Goal: Task Accomplishment & Management: Manage account settings

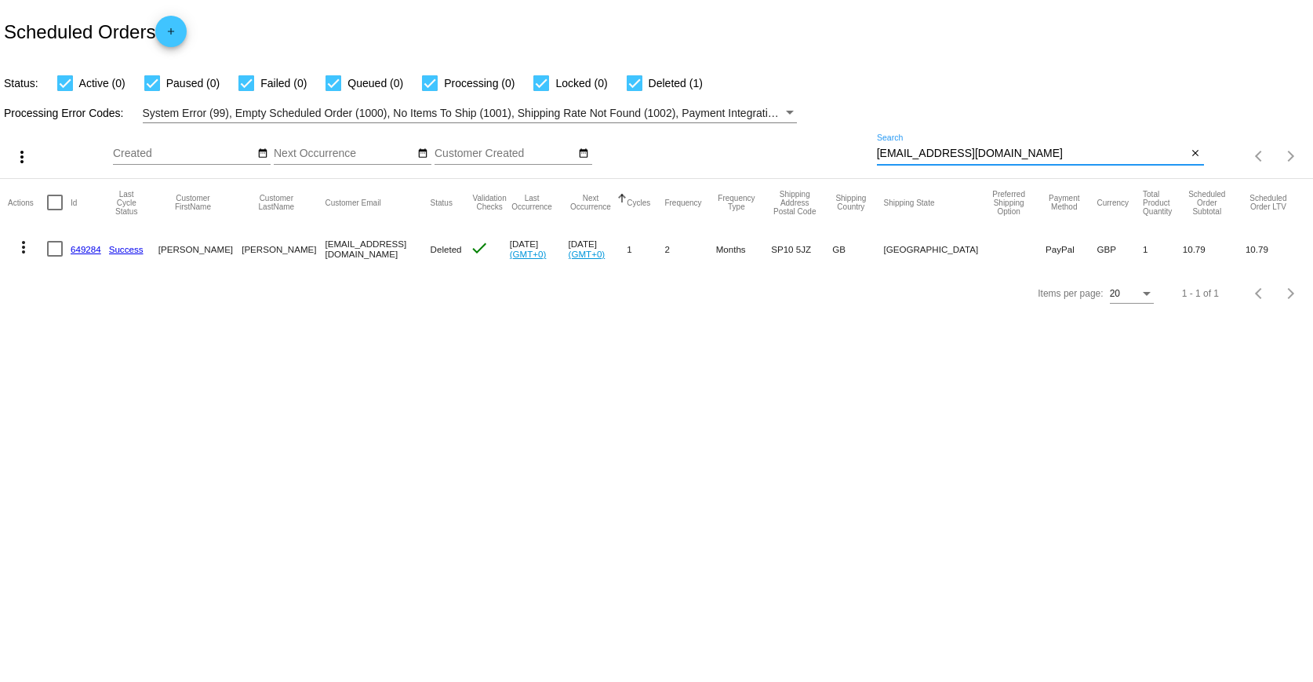
drag, startPoint x: 1022, startPoint y: 155, endPoint x: 774, endPoint y: 148, distance: 248.0
click at [774, 148] on div "more_vert Sep Jan Feb Mar [DATE]" at bounding box center [656, 151] width 1313 height 56
paste input "[EMAIL_ADDRESS][DOMAIN_NAME]"
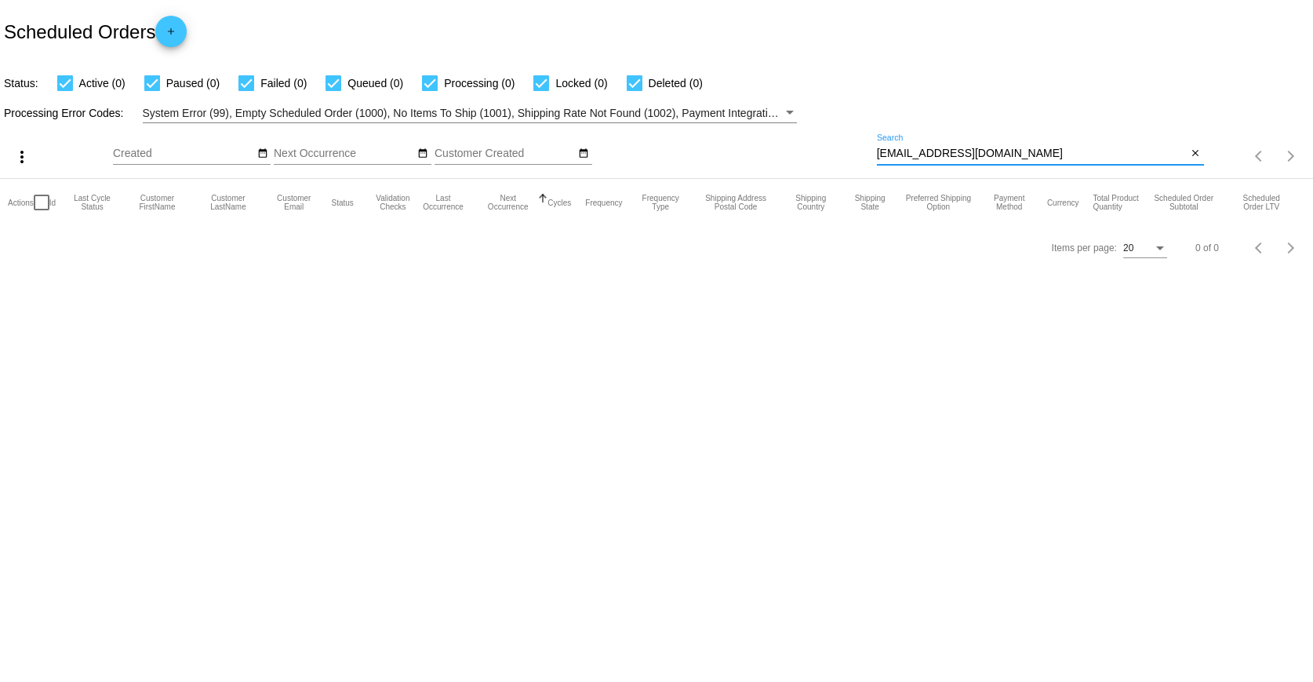
drag, startPoint x: 988, startPoint y: 148, endPoint x: 784, endPoint y: 144, distance: 204.8
click at [783, 144] on div "more_vert Sep Jan Feb Mar [DATE]" at bounding box center [656, 151] width 1313 height 56
paste input "[EMAIL_ADDRESS][DOMAIN_NAME]"
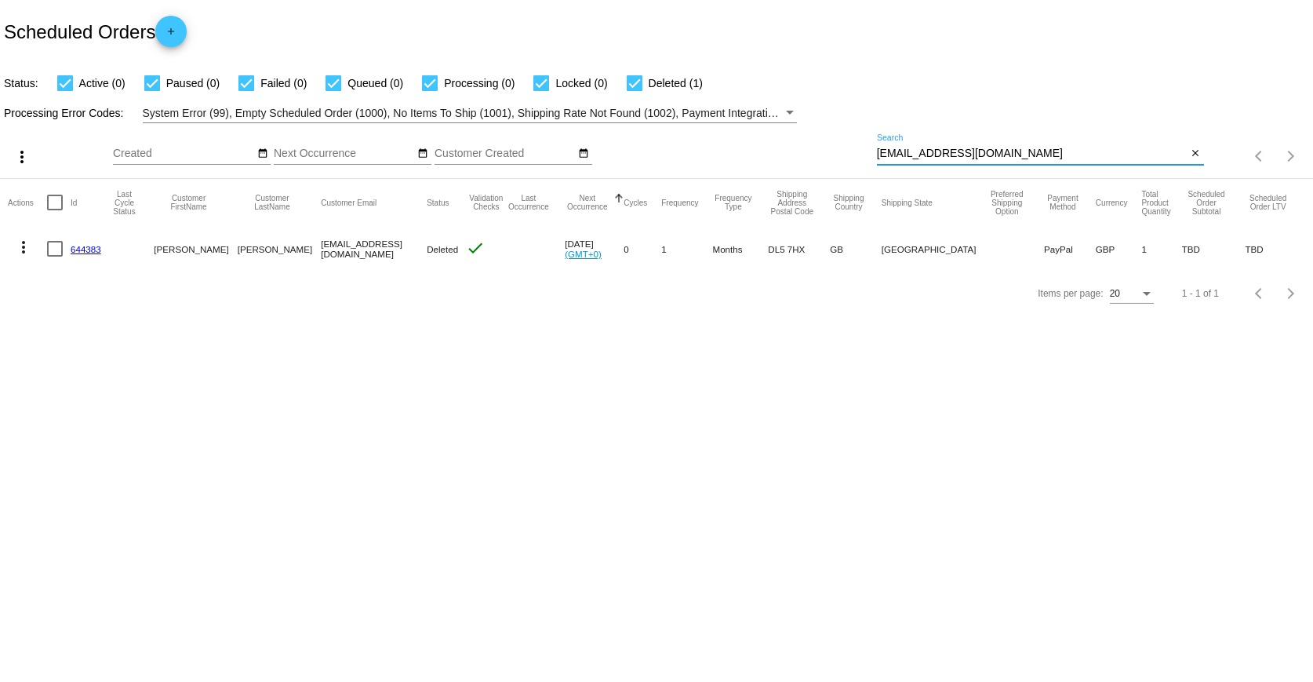
drag, startPoint x: 1010, startPoint y: 157, endPoint x: 766, endPoint y: 144, distance: 244.3
click at [766, 149] on div "more_vert Sep Jan Feb Mar [DATE]" at bounding box center [656, 151] width 1313 height 56
paste input "[EMAIL_ADDRESS][DOMAIN_NAME]"
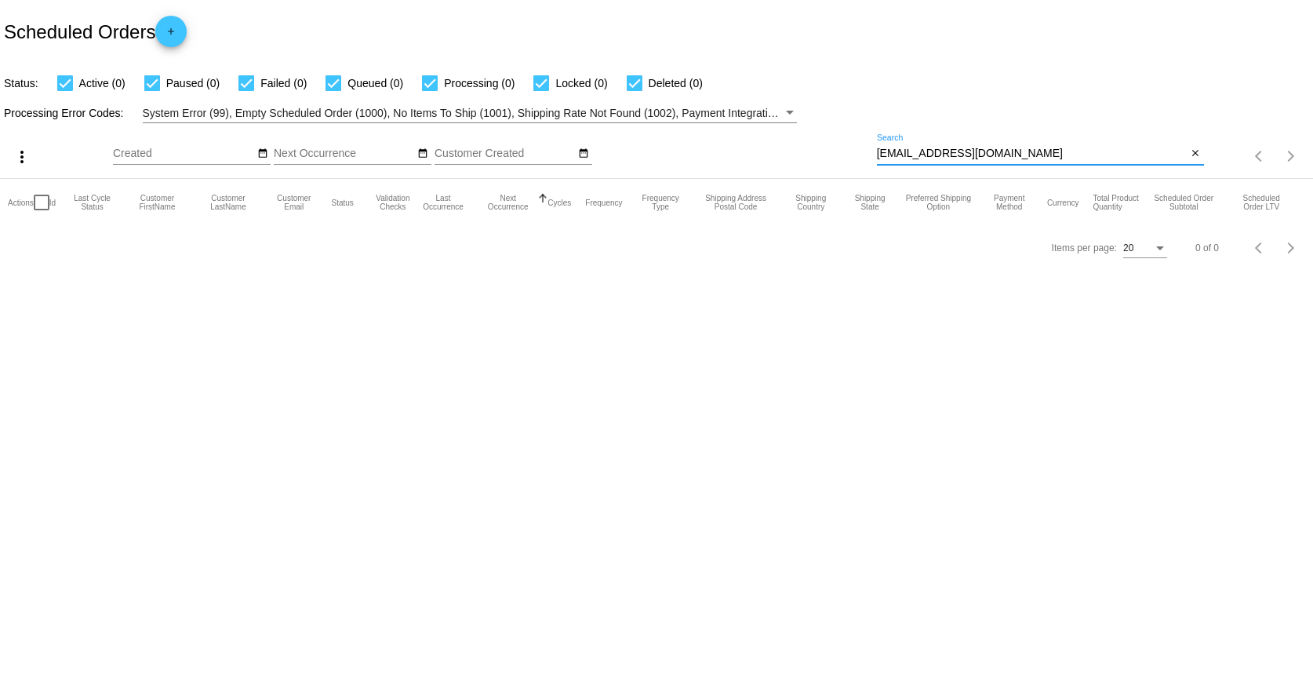
drag, startPoint x: 1021, startPoint y: 150, endPoint x: 666, endPoint y: 109, distance: 356.9
click at [666, 109] on app-dashboard-scheduled-orders "Scheduled Orders add Status: Active (0) Paused (0) Failed (0) Queued (0) Proces…" at bounding box center [656, 135] width 1313 height 270
paste input
type input "[EMAIL_ADDRESS][DOMAIN_NAME]"
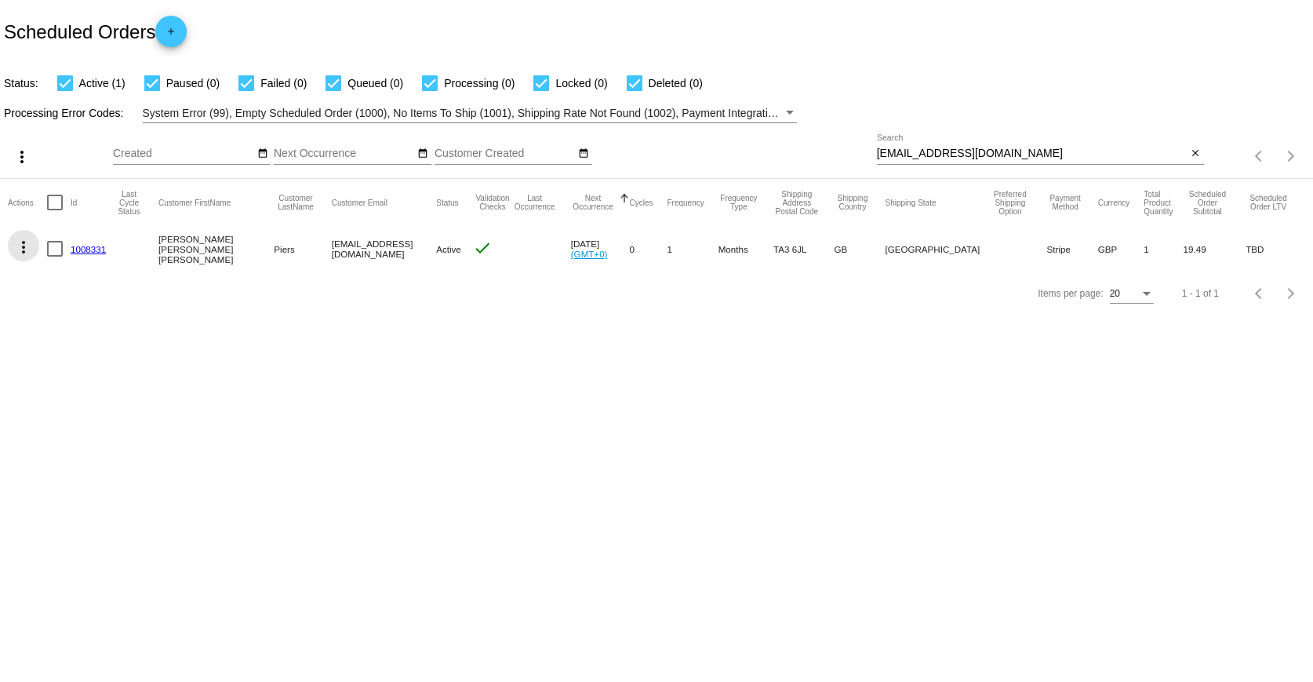
click at [27, 250] on mat-icon "more_vert" at bounding box center [23, 247] width 19 height 19
click at [292, 301] on div at bounding box center [656, 341] width 1313 height 682
click at [94, 251] on link "1008331" at bounding box center [88, 249] width 35 height 10
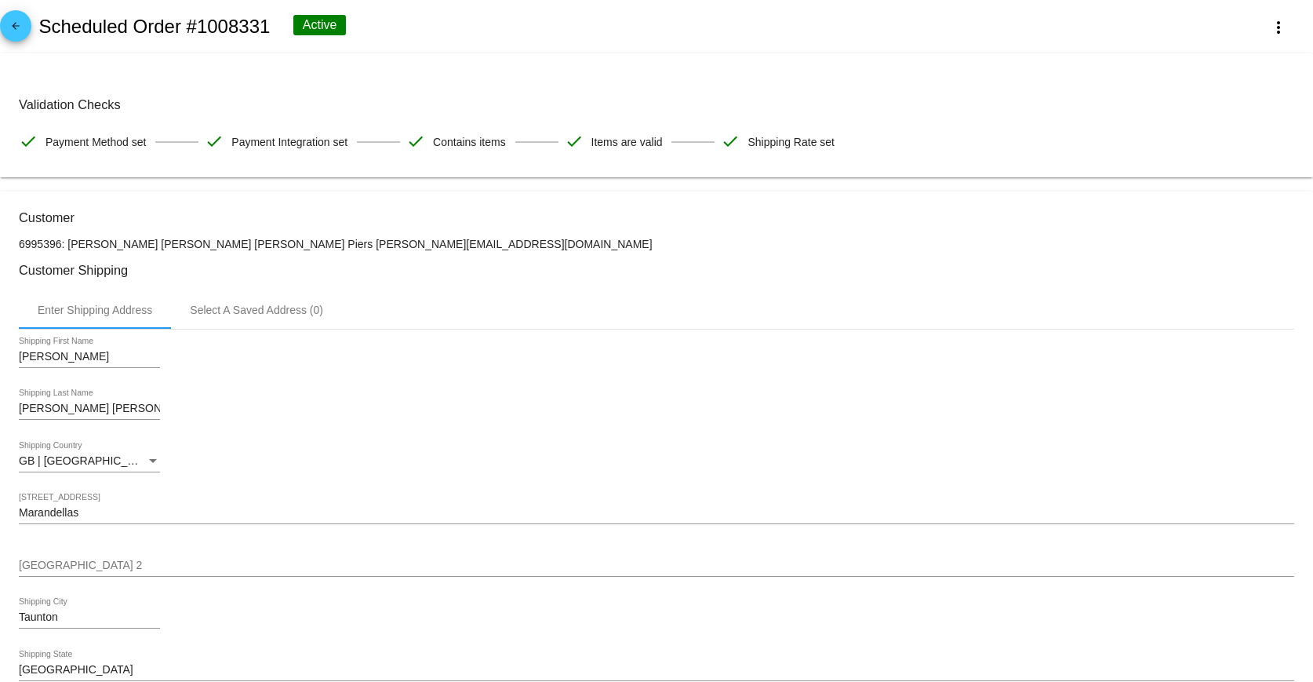
drag, startPoint x: 67, startPoint y: 242, endPoint x: 209, endPoint y: 240, distance: 141.2
click at [209, 240] on p "6995396: [PERSON_NAME] [PERSON_NAME] [PERSON_NAME] Piers [PERSON_NAME][EMAIL_AD…" at bounding box center [657, 244] width 1276 height 13
copy p "[PERSON_NAME] [PERSON_NAME] [PERSON_NAME] Piers"
drag, startPoint x: 349, startPoint y: 247, endPoint x: 212, endPoint y: 247, distance: 137.3
click at [212, 247] on p "6995396: [PERSON_NAME] [PERSON_NAME] [PERSON_NAME] Piers [PERSON_NAME][EMAIL_AD…" at bounding box center [657, 244] width 1276 height 13
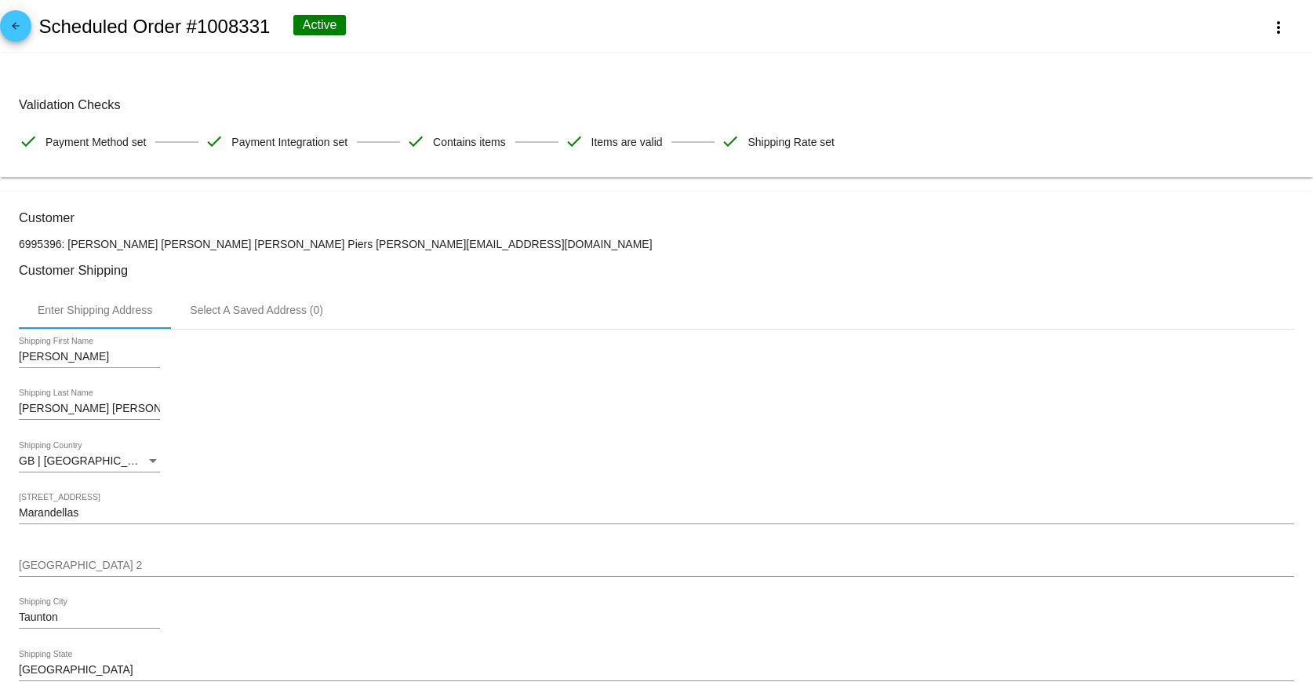
copy p "[EMAIL_ADDRESS][DOMAIN_NAME]"
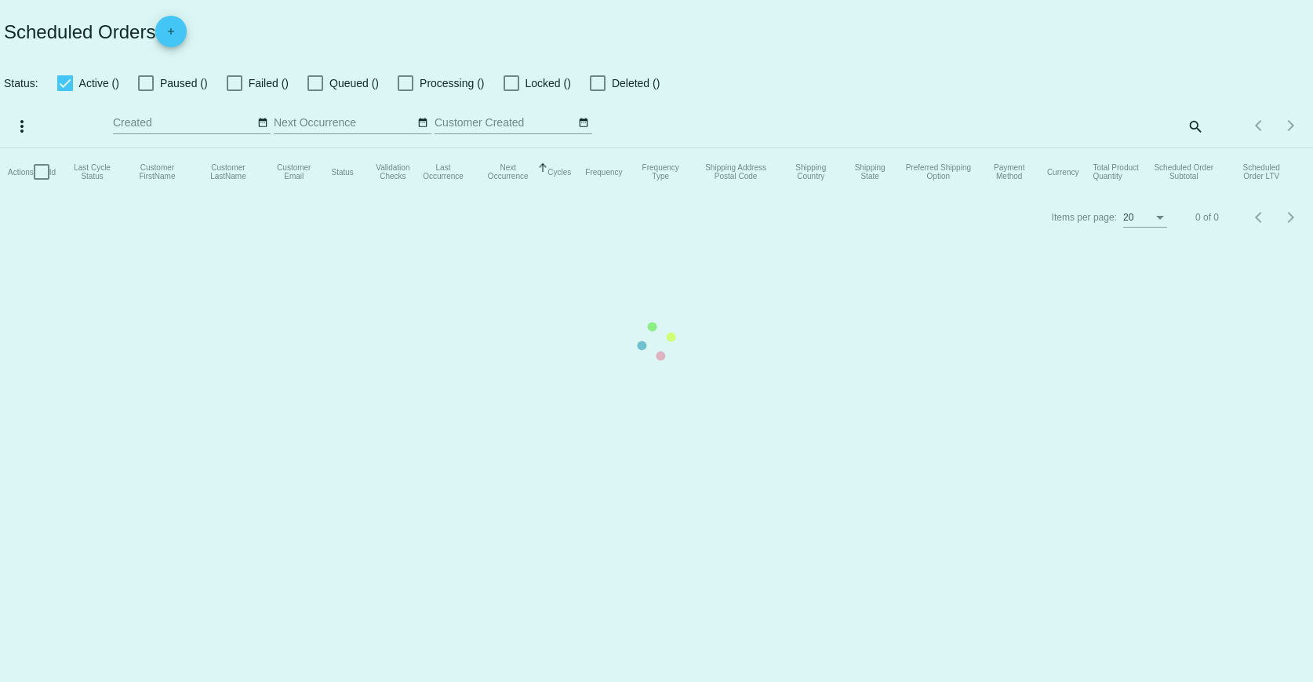
checkbox input "true"
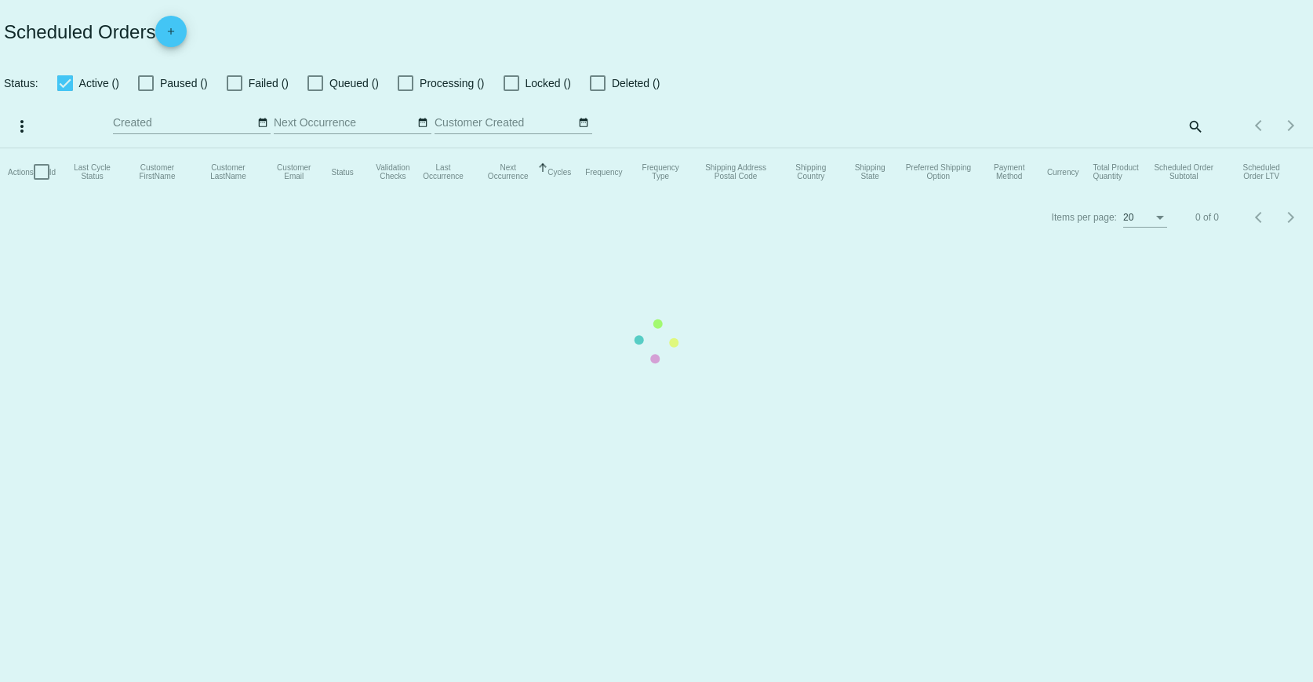
checkbox input "true"
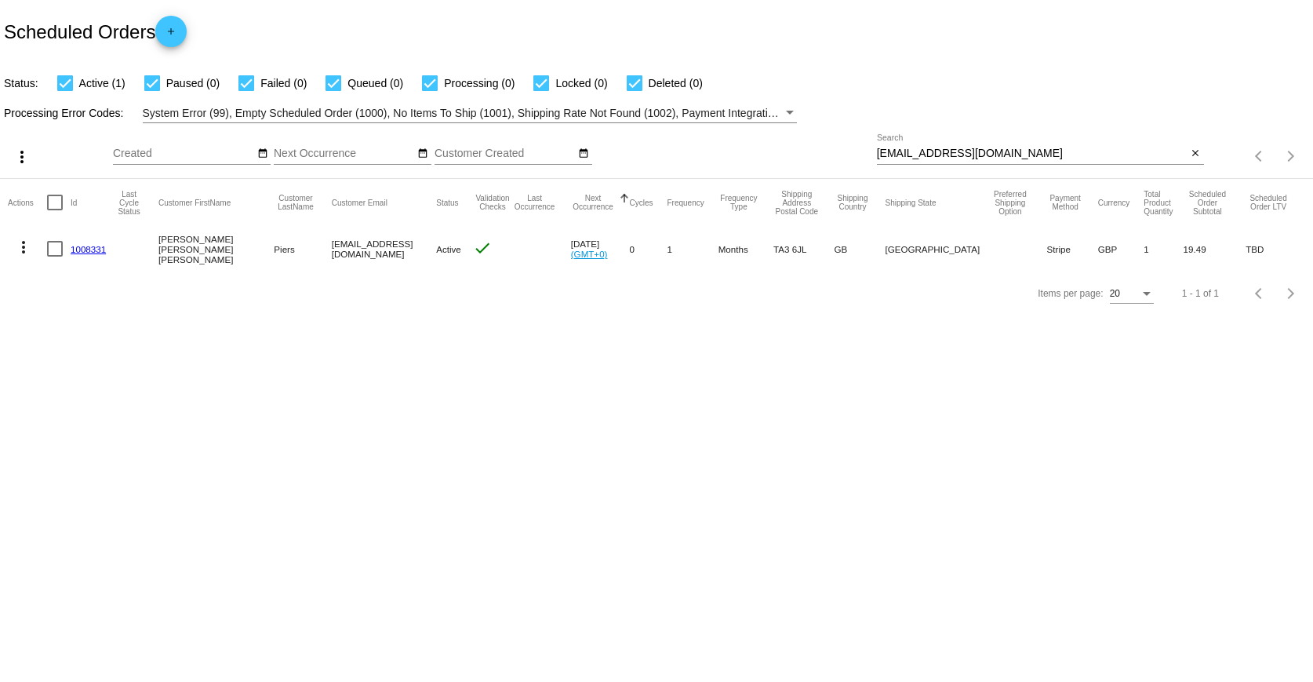
click at [21, 239] on mat-icon "more_vert" at bounding box center [23, 247] width 19 height 19
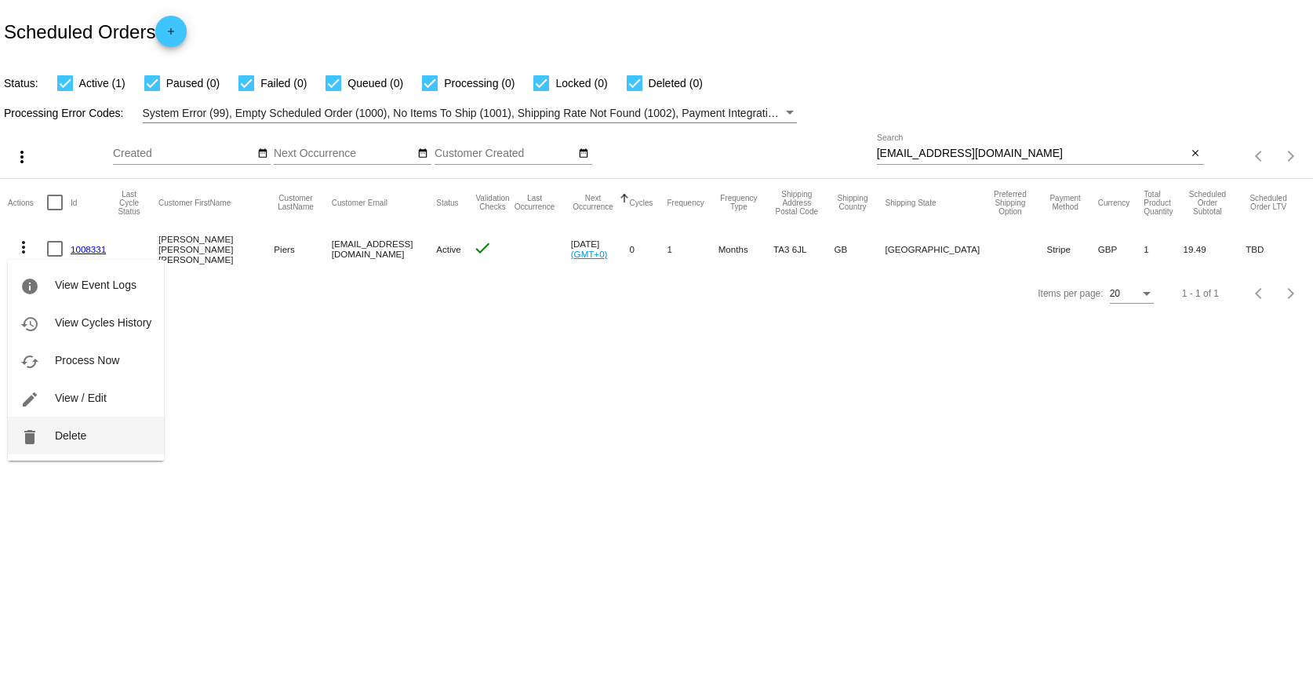
click at [73, 439] on span "Delete" at bounding box center [70, 435] width 31 height 13
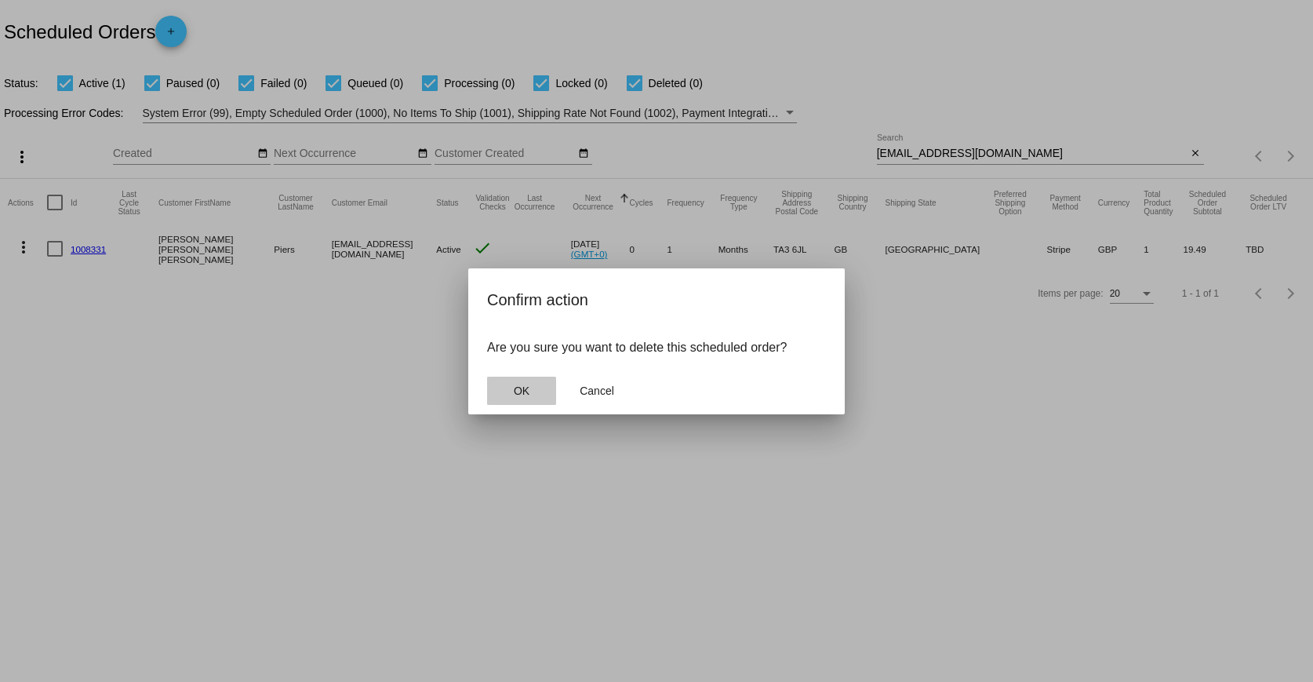
click at [520, 396] on span "OK" at bounding box center [522, 390] width 16 height 13
